Goal: Find specific page/section: Find specific page/section

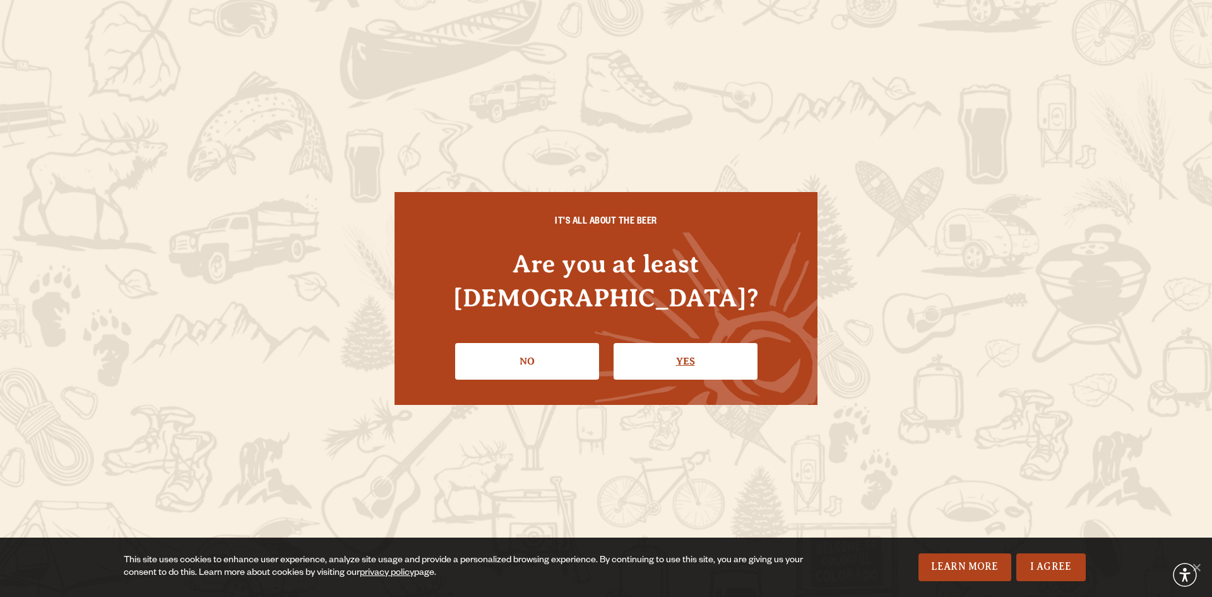
click at [689, 356] on link "Yes" at bounding box center [686, 361] width 144 height 37
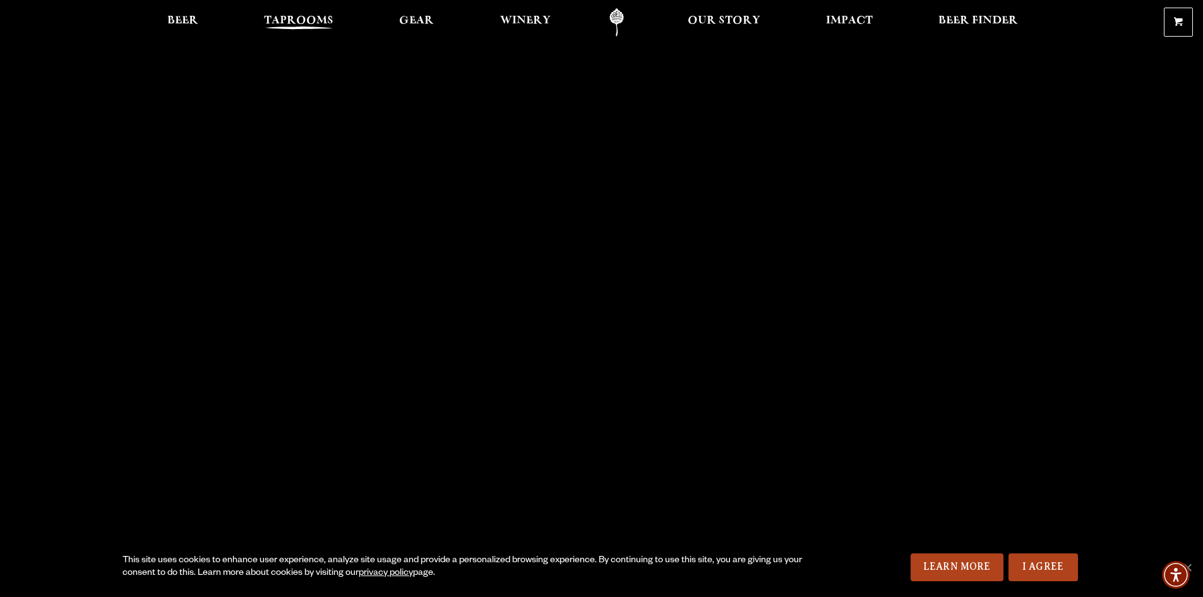
click at [318, 26] on span "Taprooms" at bounding box center [298, 21] width 69 height 10
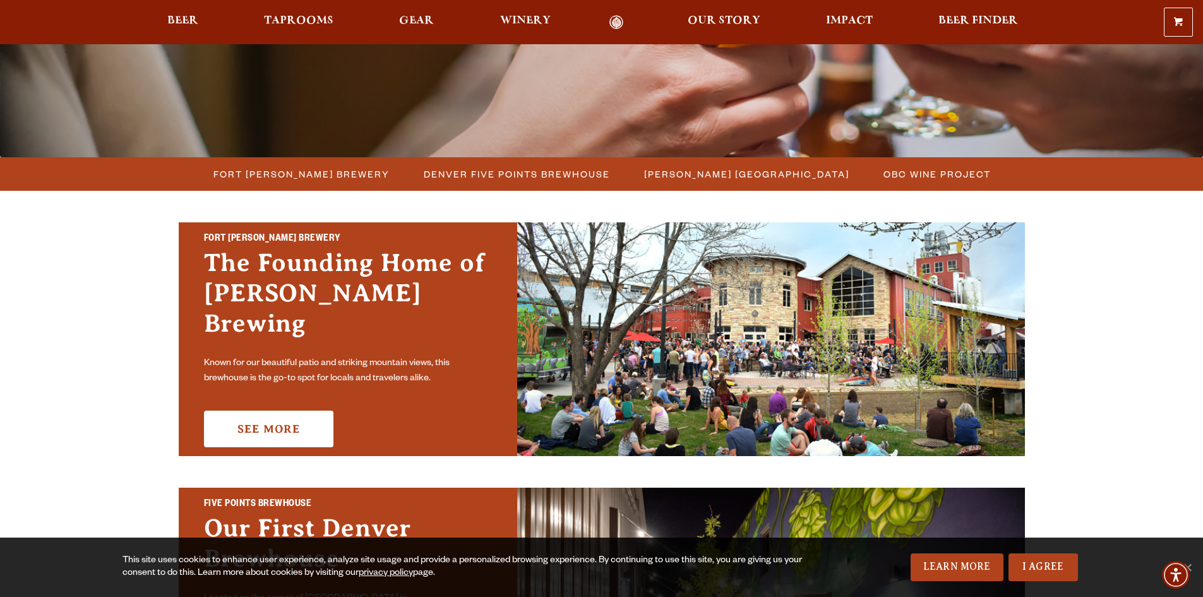
scroll to position [253, 0]
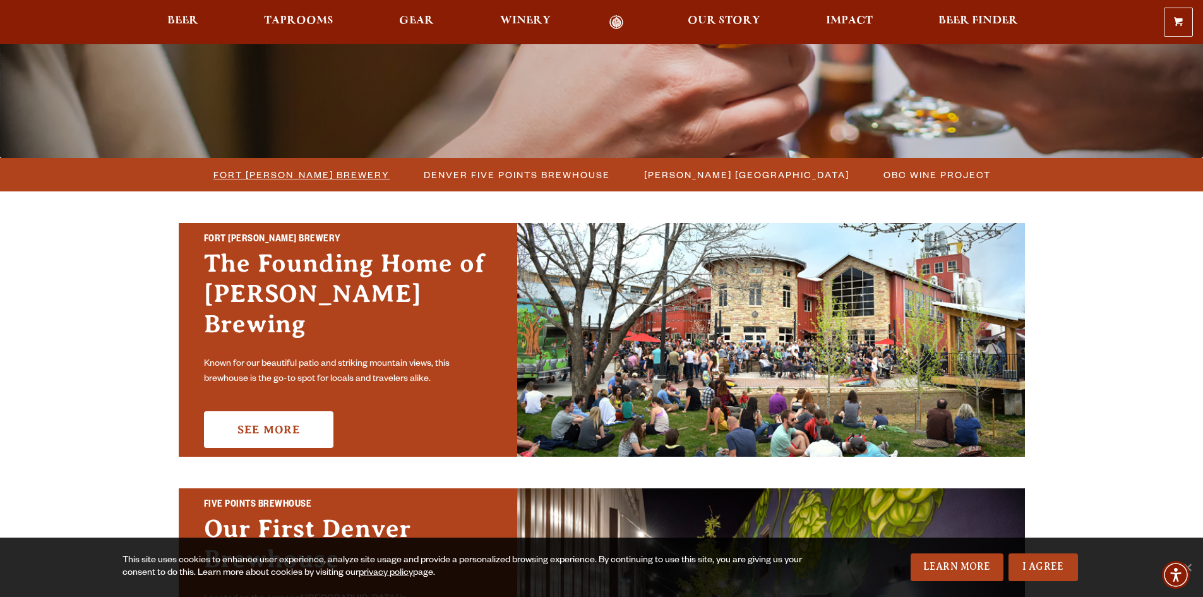
click at [325, 172] on span "Fort [PERSON_NAME] Brewery" at bounding box center [301, 174] width 176 height 18
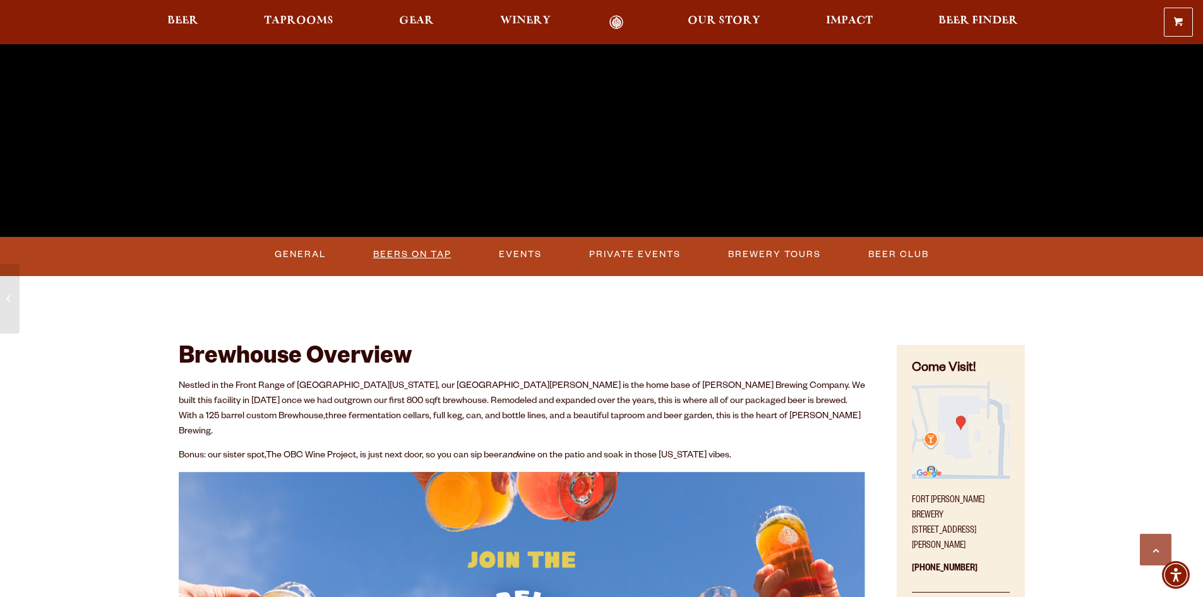
scroll to position [442, 0]
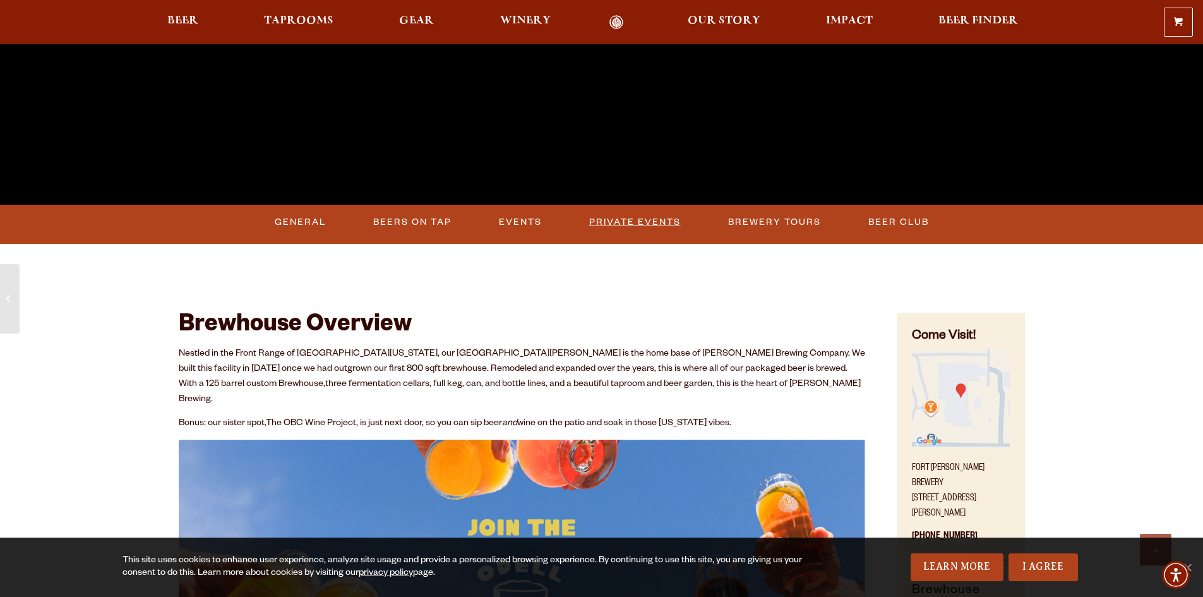
click at [619, 225] on link "Private Events" at bounding box center [635, 222] width 102 height 29
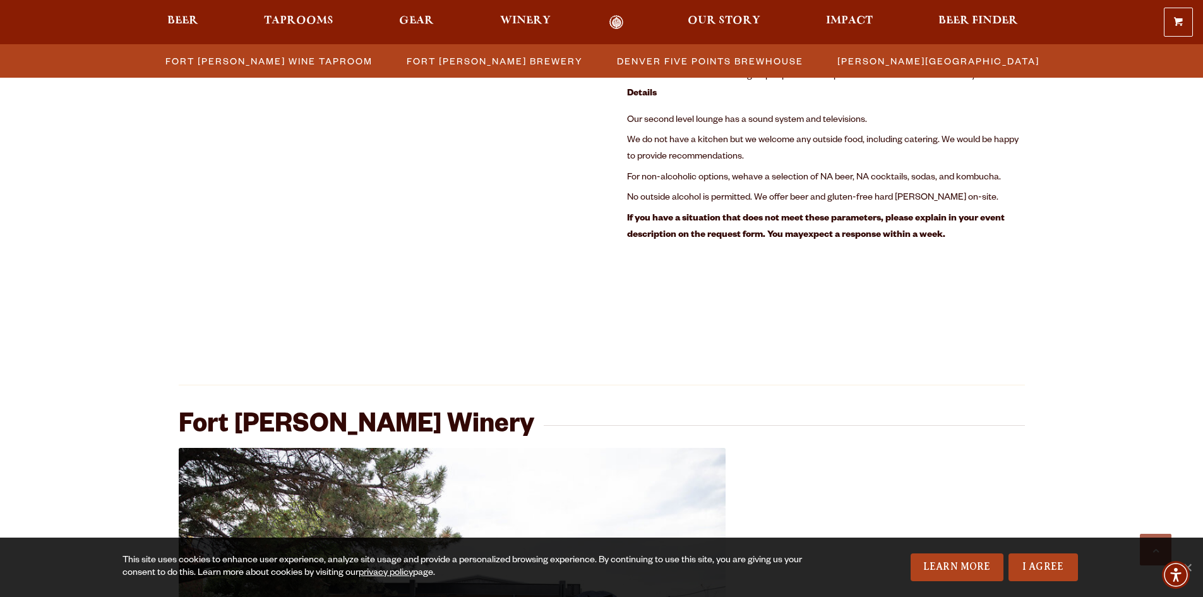
scroll to position [1546, 0]
